Goal: Task Accomplishment & Management: Use online tool/utility

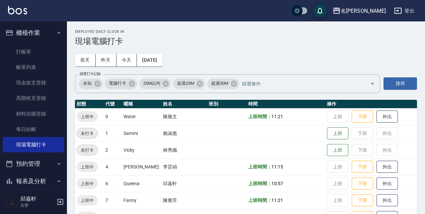
scroll to position [137, 0]
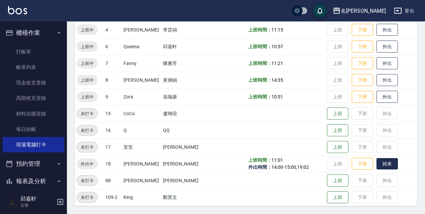
click at [380, 164] on button "歸來" at bounding box center [387, 164] width 21 height 12
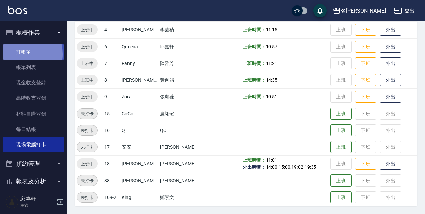
click at [16, 54] on link "打帳單" at bounding box center [34, 51] width 62 height 15
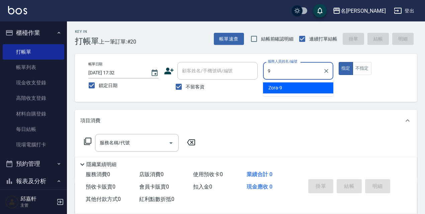
type input "Zora-9"
type button "true"
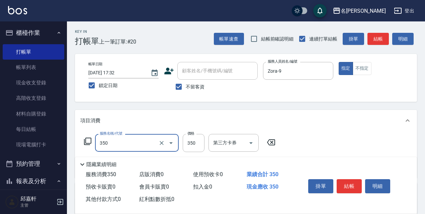
type input "洗髮350(350)"
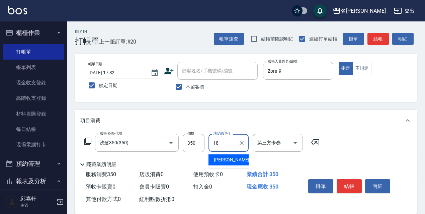
type input "[PERSON_NAME]-18"
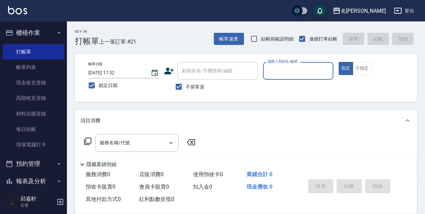
type input "8"
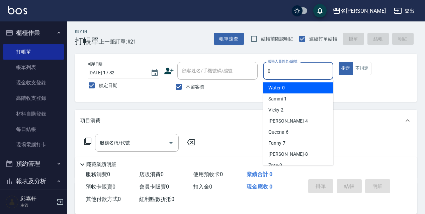
type input "Water-0"
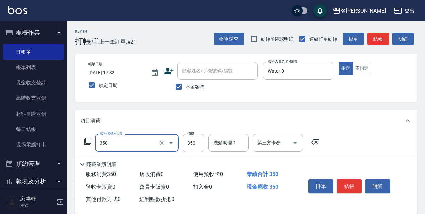
type input "洗髮350(350)"
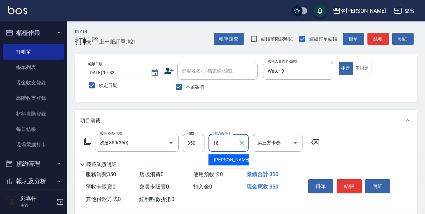
type input "[PERSON_NAME]-18"
